Goal: Navigation & Orientation: Find specific page/section

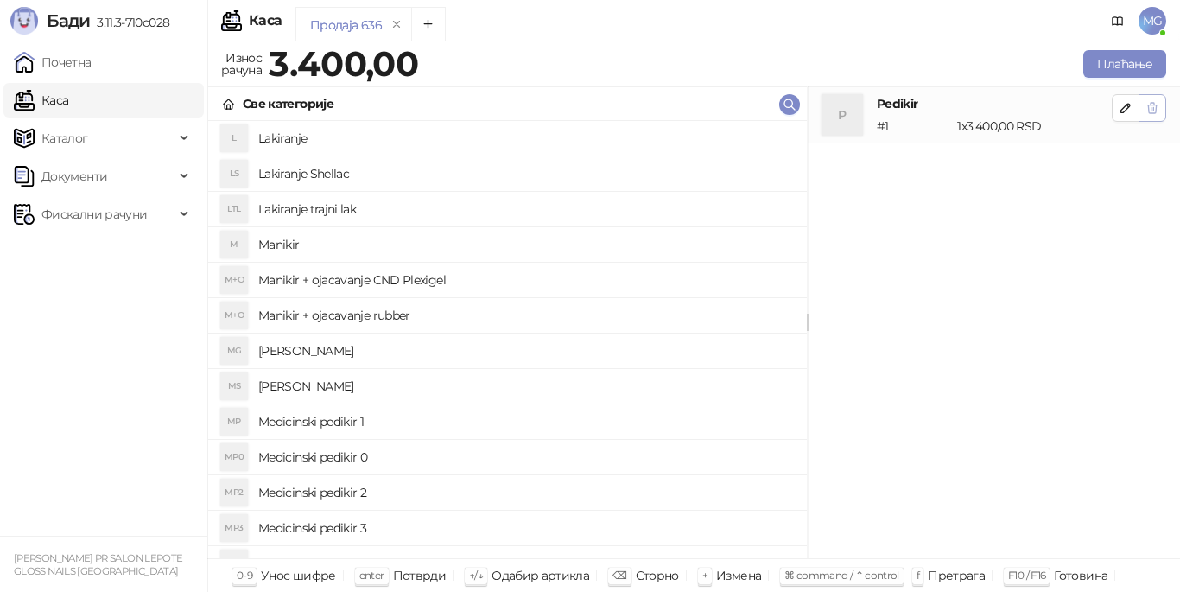
click at [1151, 118] on button "button" at bounding box center [1153, 108] width 28 height 28
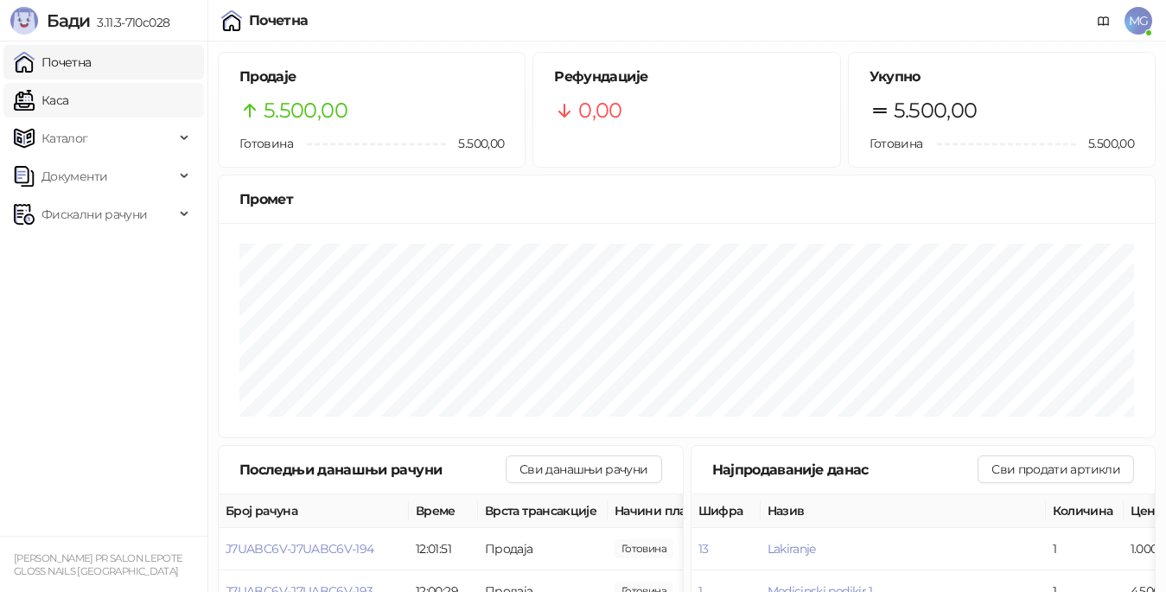
click at [44, 107] on link "Каса" at bounding box center [41, 100] width 54 height 35
